Goal: Transaction & Acquisition: Obtain resource

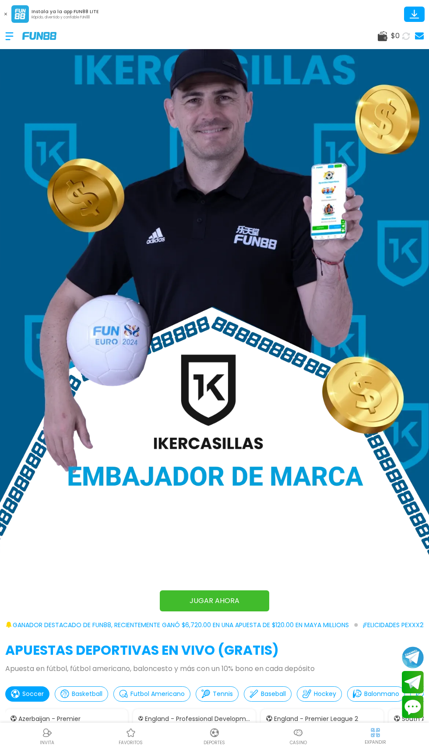
click at [19, 46] on div at bounding box center [13, 36] width 17 height 26
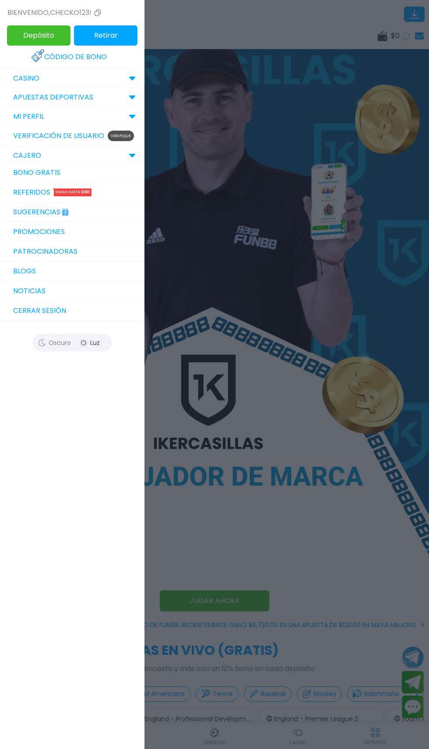
click at [67, 168] on link "Bono Gratis" at bounding box center [72, 173] width 145 height 20
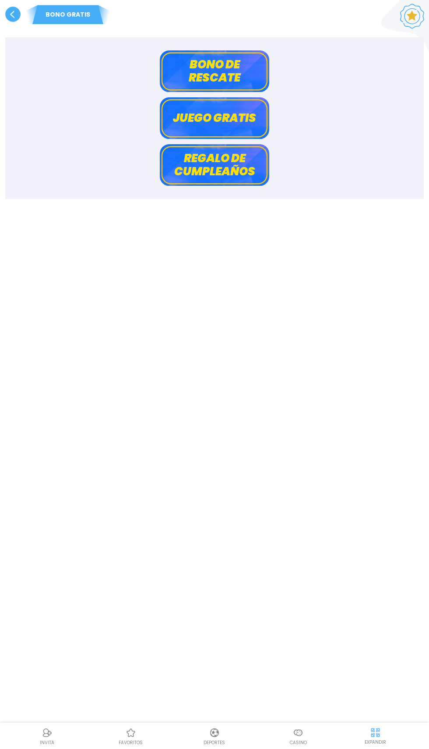
click at [210, 71] on button "Bono de rescate" at bounding box center [214, 71] width 109 height 42
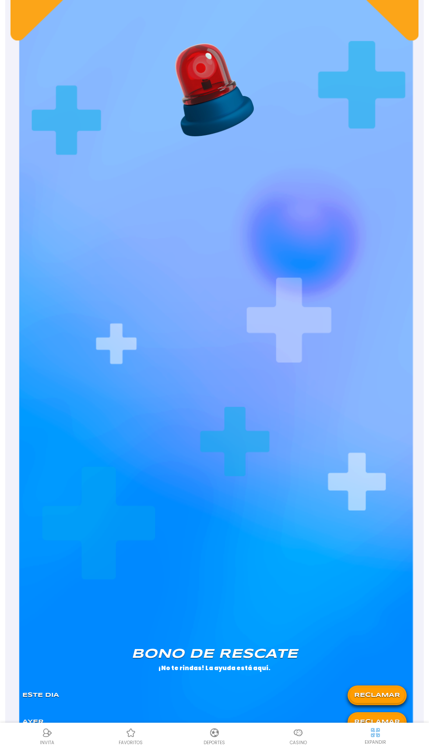
scroll to position [139, 0]
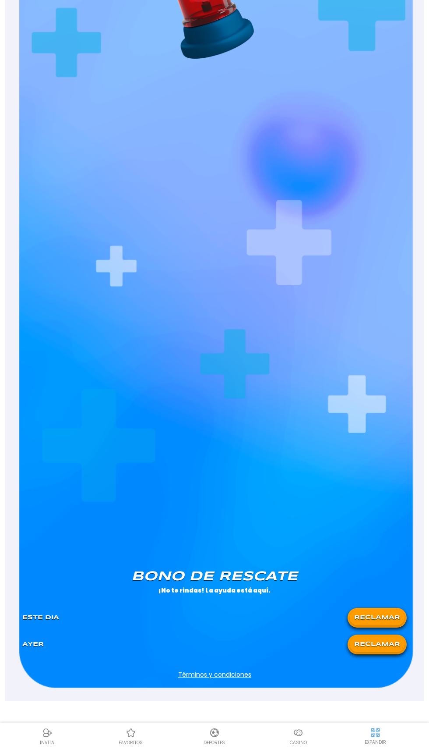
click at [380, 644] on button "RECLAMAR" at bounding box center [377, 643] width 55 height 15
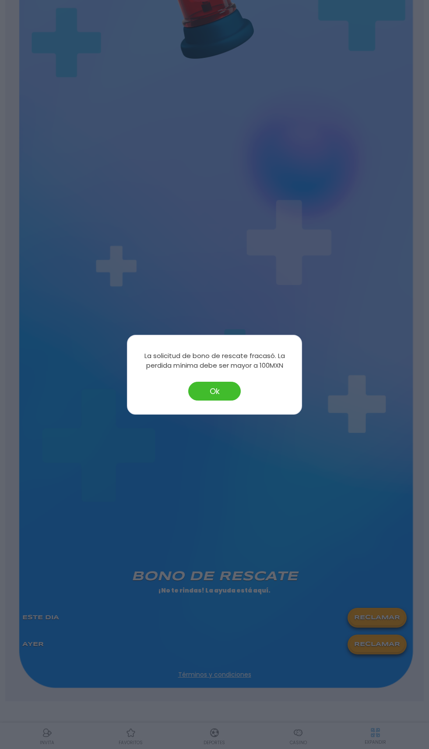
click at [202, 386] on button "Ok" at bounding box center [214, 390] width 53 height 19
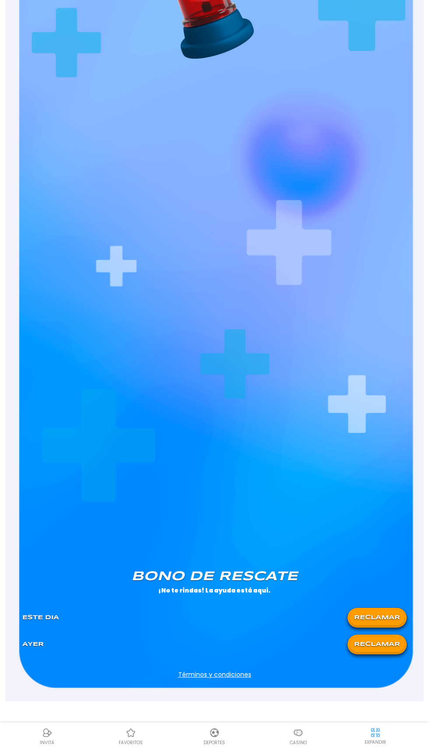
click at [374, 622] on button "RECLAMAR" at bounding box center [377, 617] width 55 height 15
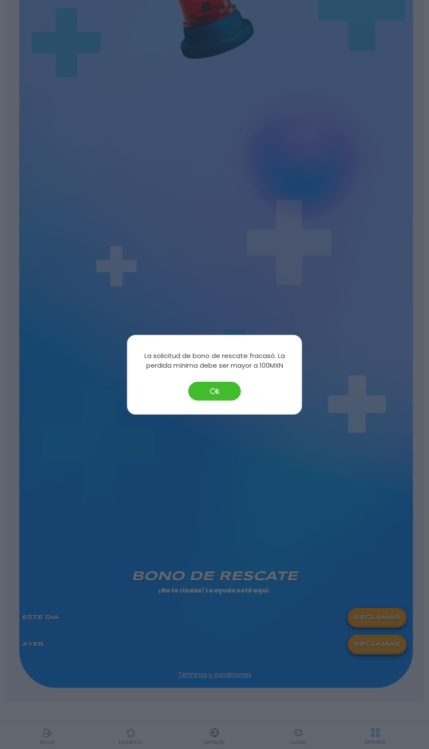
click at [187, 361] on p "La solicitud de bono de rescate fracasó. La perdida mínima debe ser mayor a 100…" at bounding box center [215, 361] width 156 height 20
